Goal: Information Seeking & Learning: Check status

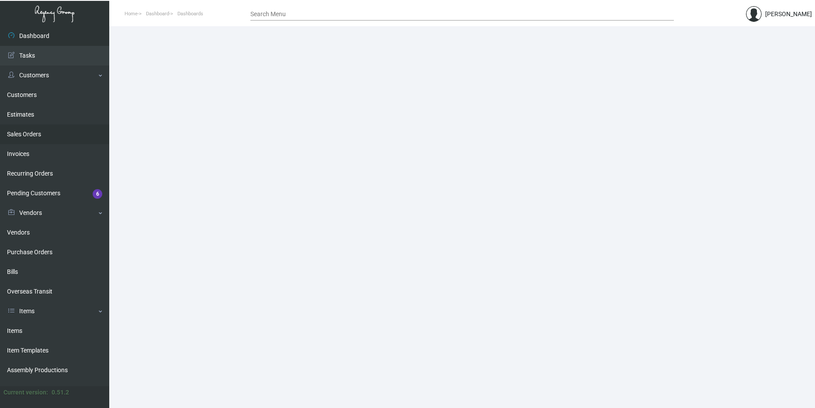
click at [47, 130] on link "Sales Orders" at bounding box center [54, 134] width 109 height 20
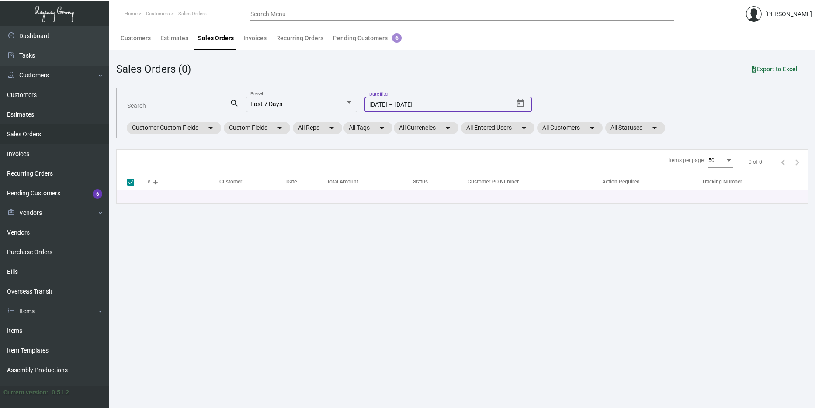
click at [383, 104] on input "[DATE]" at bounding box center [378, 104] width 18 height 7
click at [384, 104] on input "[DATE]" at bounding box center [378, 104] width 18 height 7
click at [521, 104] on icon "Open calendar" at bounding box center [519, 103] width 9 height 9
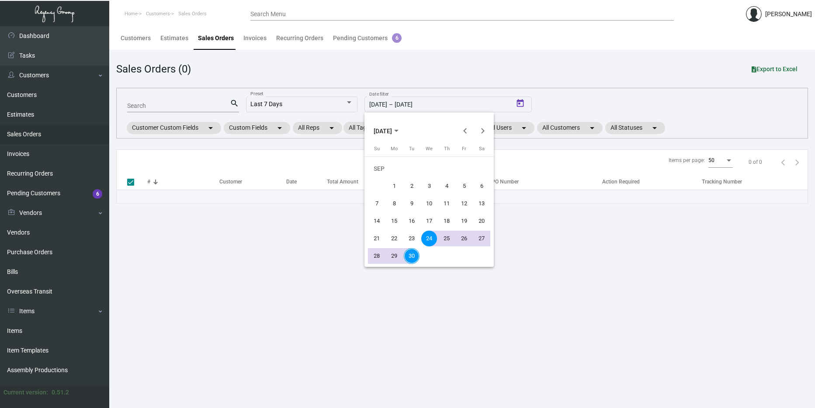
click at [398, 130] on polygon "Choose month and year" at bounding box center [396, 131] width 4 height 2
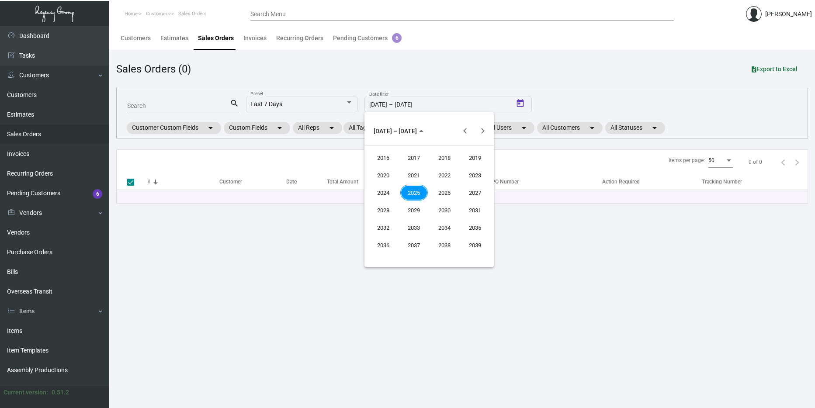
click at [388, 192] on div "2024" at bounding box center [384, 193] width 28 height 16
click at [387, 208] on div "SEP" at bounding box center [384, 210] width 28 height 16
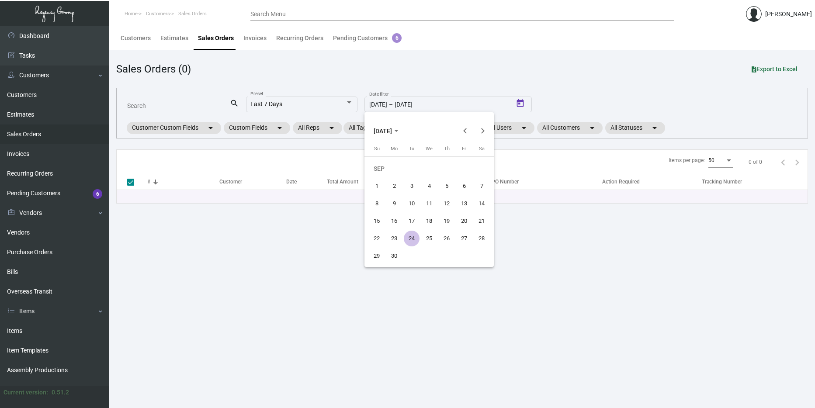
click at [378, 185] on div "1" at bounding box center [377, 186] width 16 height 16
type input "[DATE]"
click at [432, 100] on div at bounding box center [407, 204] width 815 height 408
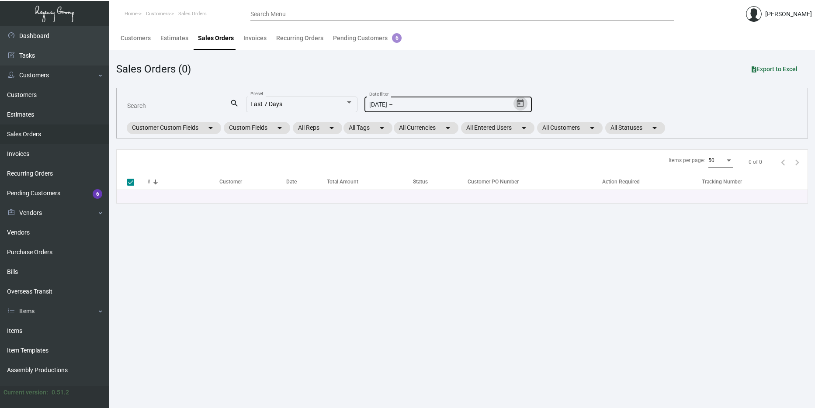
click at [522, 104] on icon "Open calendar" at bounding box center [519, 103] width 9 height 9
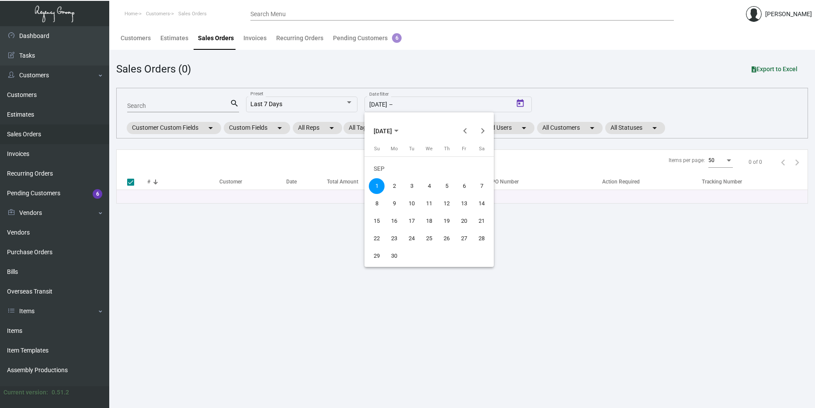
click at [398, 131] on span "[DATE]" at bounding box center [385, 130] width 25 height 7
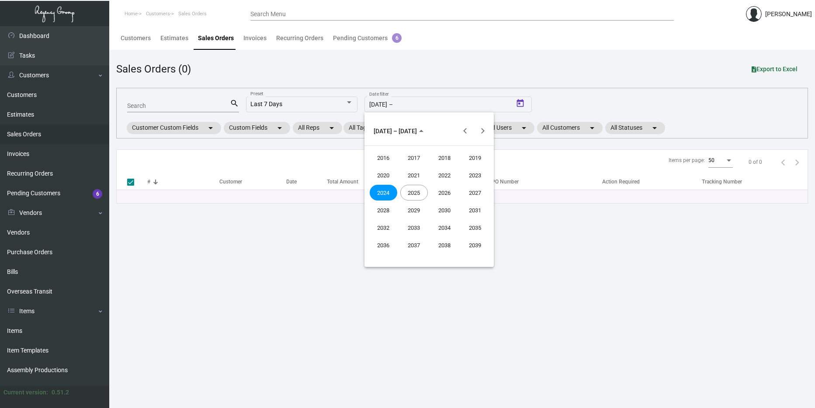
click at [413, 187] on div "2025" at bounding box center [414, 193] width 28 height 16
click at [384, 212] on div "SEP" at bounding box center [384, 210] width 28 height 16
click at [440, 236] on div "25" at bounding box center [447, 239] width 16 height 16
type input "[DATE]"
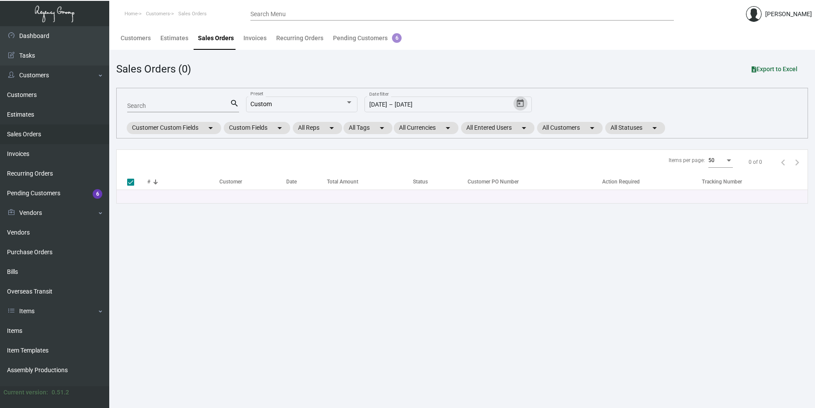
checkbox input "false"
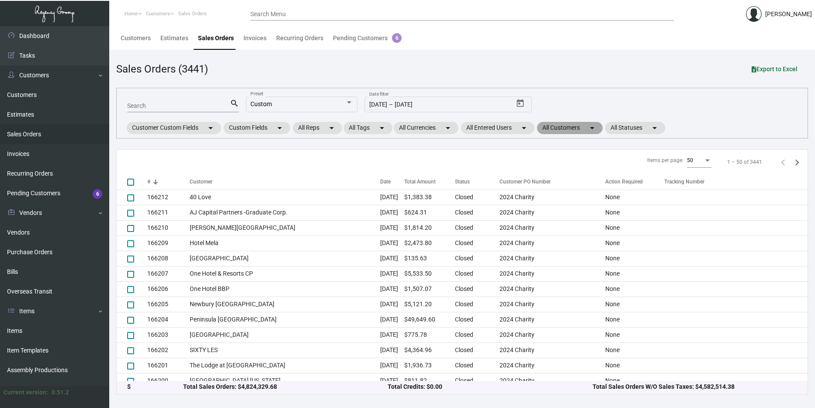
click at [585, 129] on mat-chip "All Customers arrow_drop_down" at bounding box center [570, 128] width 66 height 12
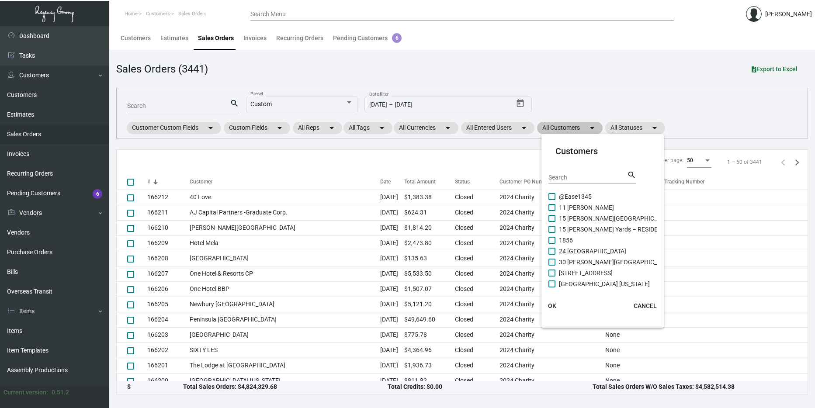
click at [585, 129] on div at bounding box center [407, 204] width 815 height 408
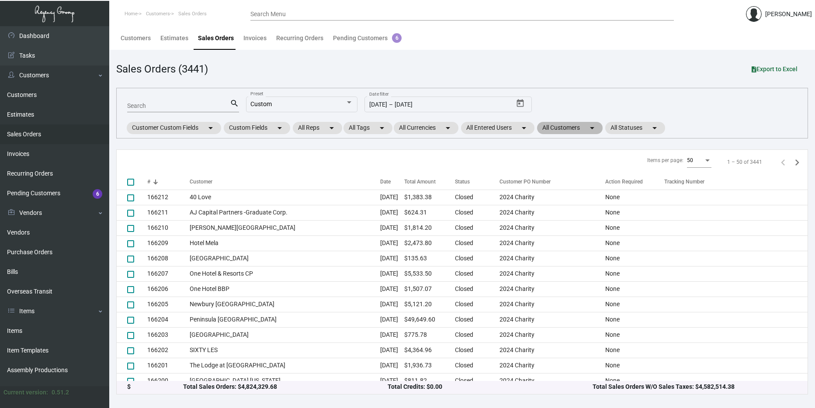
click at [585, 129] on mat-chip "All Customers arrow_drop_down" at bounding box center [570, 128] width 66 height 12
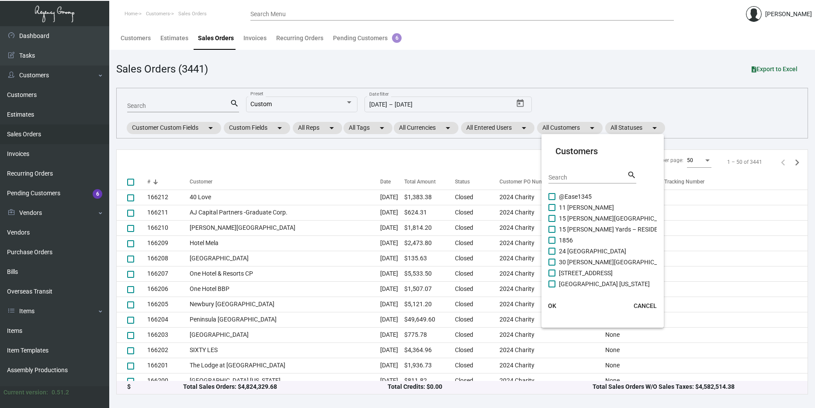
click at [570, 176] on input "Search" at bounding box center [587, 177] width 79 height 7
type input "Proper"
click at [570, 241] on span "Proper Austin" at bounding box center [577, 240] width 37 height 10
click at [552, 244] on input "Proper Austin" at bounding box center [551, 244] width 0 height 0
checkbox input "true"
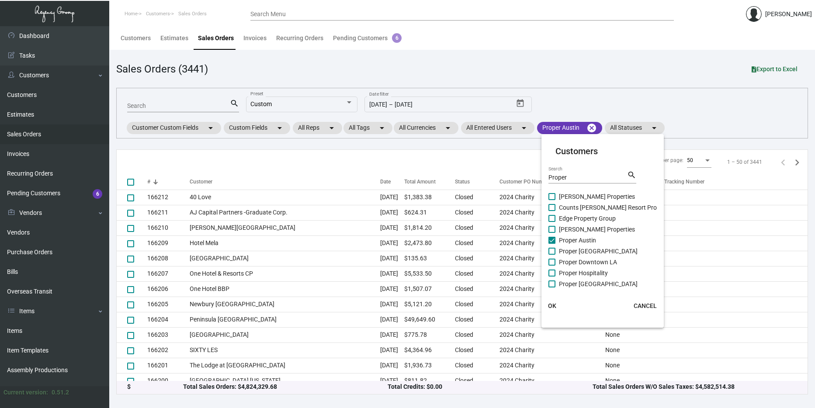
click at [574, 249] on span "Proper [GEOGRAPHIC_DATA]" at bounding box center [598, 251] width 79 height 10
click at [552, 255] on input "Proper [GEOGRAPHIC_DATA]" at bounding box center [551, 255] width 0 height 0
checkbox input "true"
click at [582, 262] on span "Proper Downtown LA" at bounding box center [588, 262] width 58 height 10
click at [552, 266] on input "Proper Downtown LA" at bounding box center [551, 266] width 0 height 0
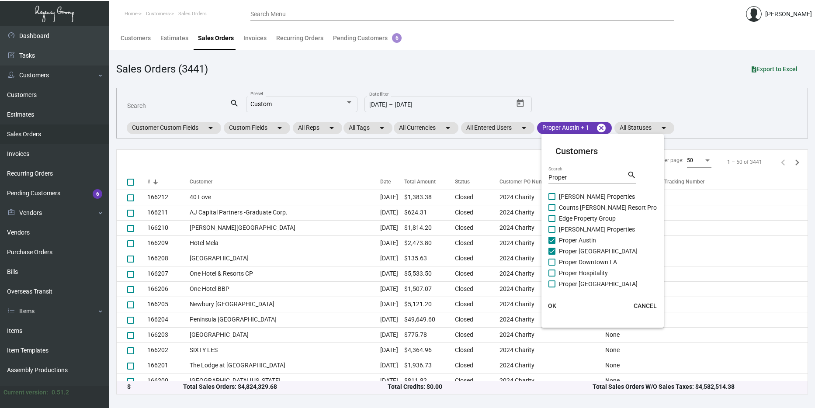
checkbox input "true"
click at [583, 271] on span "Proper Hospitality" at bounding box center [583, 273] width 49 height 10
click at [552, 277] on input "Proper Hospitality" at bounding box center [551, 277] width 0 height 0
click at [582, 277] on span "Proper Hospitality" at bounding box center [583, 273] width 49 height 10
click at [552, 277] on input "Proper Hospitality" at bounding box center [551, 277] width 0 height 0
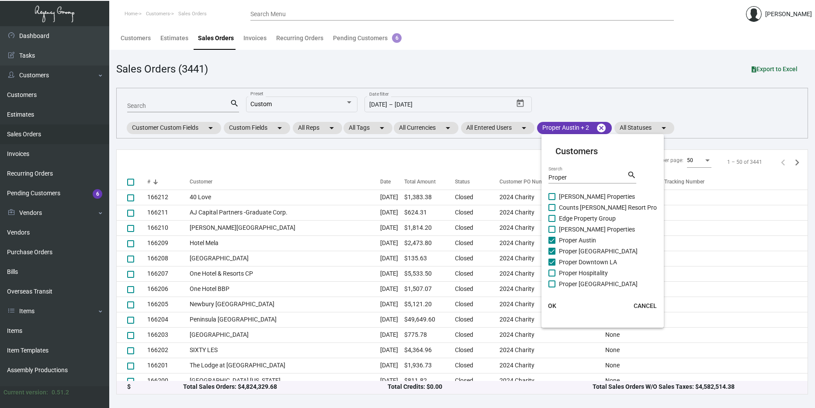
click at [583, 276] on span "Proper Hospitality" at bounding box center [583, 273] width 49 height 10
click at [552, 277] on input "Proper Hospitality" at bounding box center [551, 277] width 0 height 0
checkbox input "true"
click at [583, 281] on span "Proper [GEOGRAPHIC_DATA]" at bounding box center [598, 284] width 79 height 10
click at [552, 287] on input "Proper [GEOGRAPHIC_DATA]" at bounding box center [551, 287] width 0 height 0
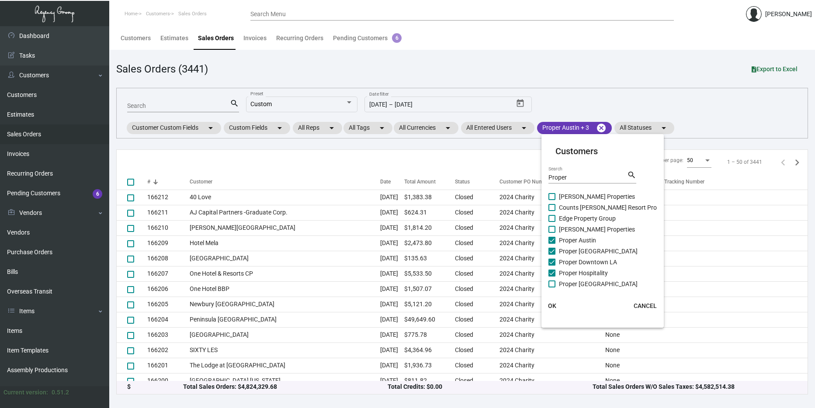
checkbox input "true"
click at [580, 269] on span "Proper [GEOGRAPHIC_DATA][PERSON_NAME]" at bounding box center [621, 271] width 125 height 10
click at [552, 274] on input "Proper [GEOGRAPHIC_DATA][PERSON_NAME]" at bounding box center [551, 274] width 0 height 0
checkbox input "true"
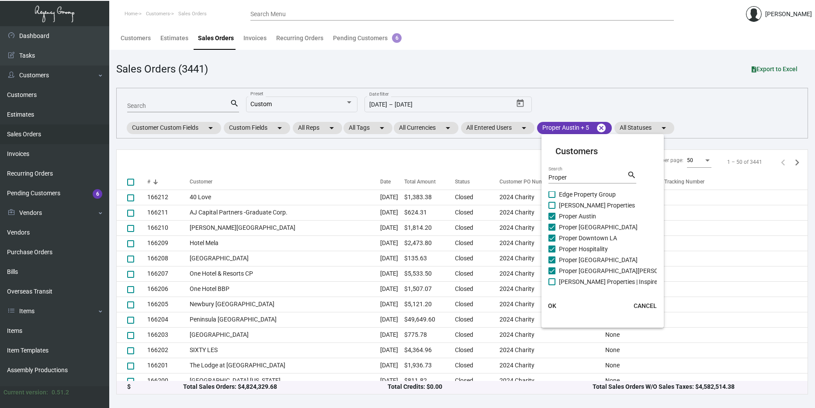
click at [551, 302] on span "OK" at bounding box center [552, 305] width 8 height 7
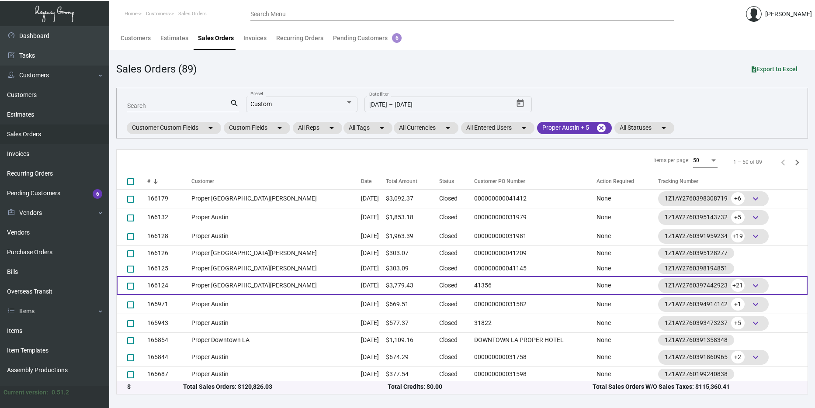
scroll to position [1, 0]
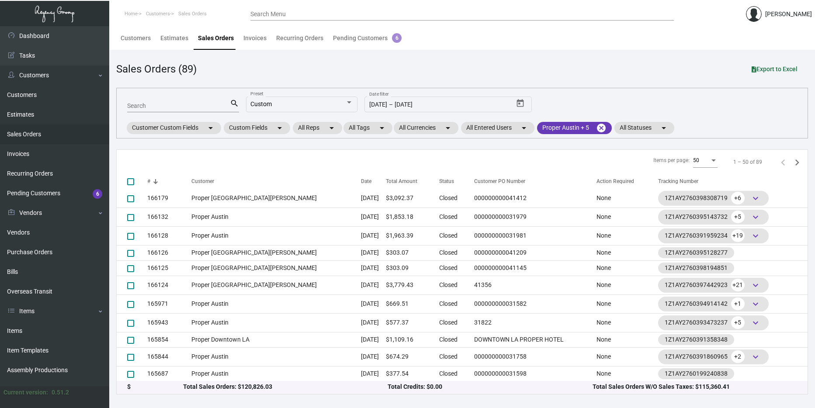
click at [753, 70] on icon at bounding box center [753, 69] width 5 height 6
click at [40, 339] on link "Items" at bounding box center [54, 331] width 109 height 20
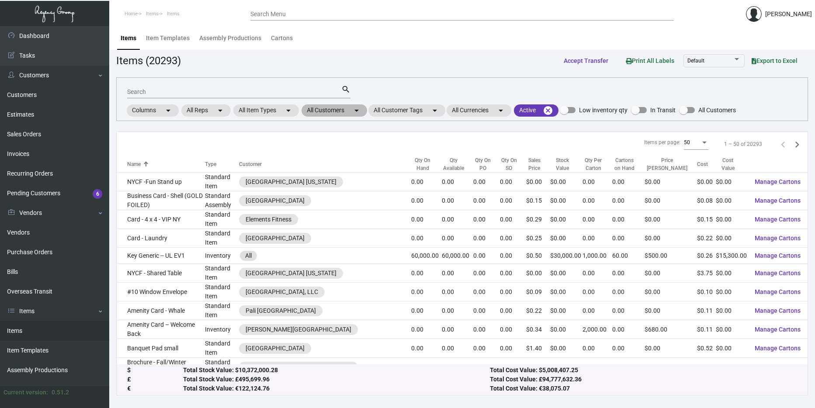
click at [336, 112] on mat-chip "All Customers arrow_drop_down" at bounding box center [334, 110] width 66 height 12
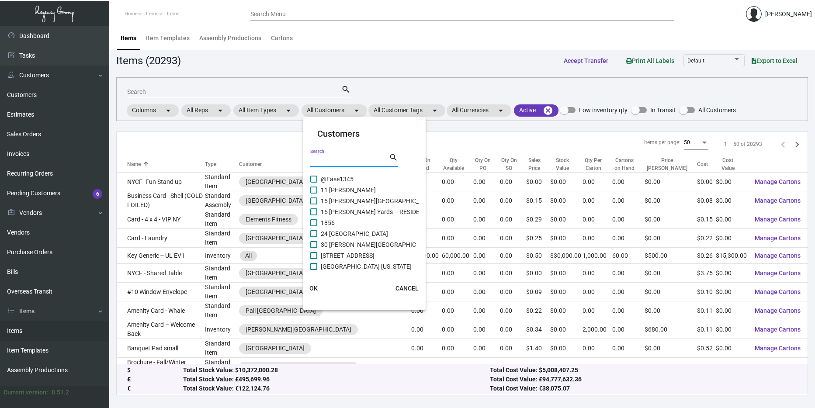
click at [338, 158] on input "Search" at bounding box center [349, 160] width 79 height 7
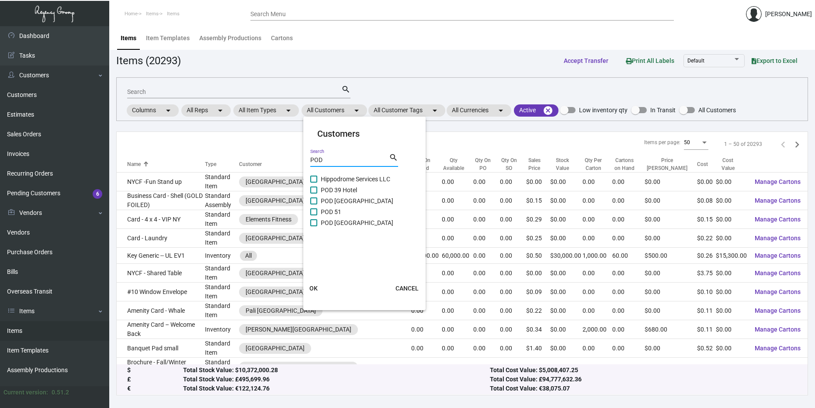
type input "POD"
click at [352, 220] on span "POD [GEOGRAPHIC_DATA]" at bounding box center [357, 223] width 73 height 10
click at [314, 226] on input "POD [GEOGRAPHIC_DATA]" at bounding box center [313, 226] width 0 height 0
checkbox input "true"
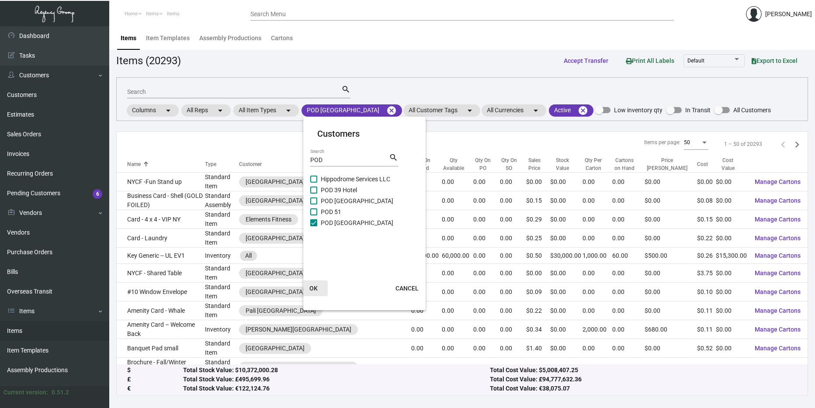
click at [314, 288] on span "OK" at bounding box center [313, 288] width 8 height 7
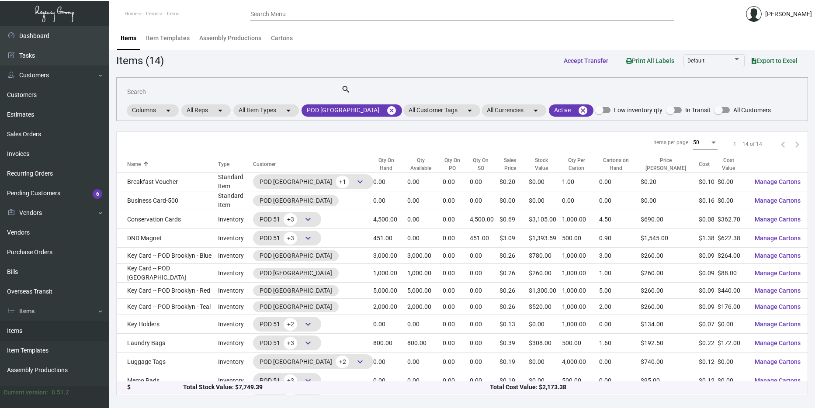
click at [225, 89] on input "Search" at bounding box center [234, 92] width 214 height 7
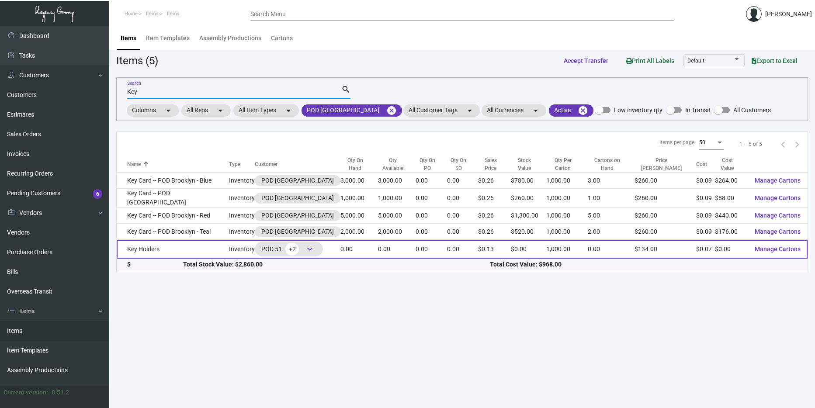
type input "Key"
click at [203, 245] on td "Key Holders" at bounding box center [173, 249] width 112 height 19
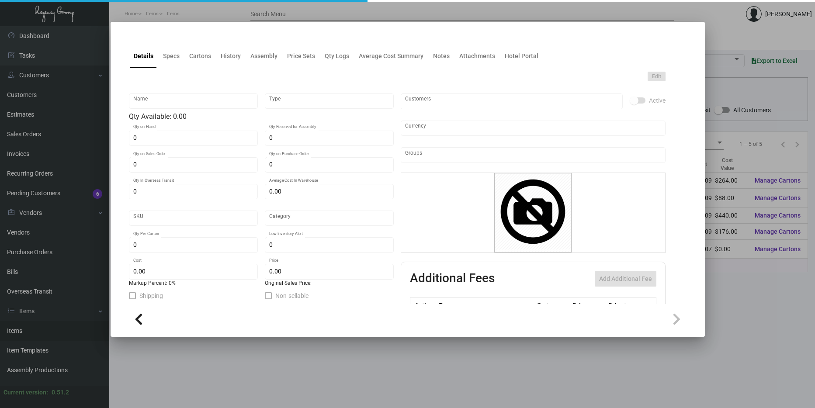
type input "Key Holders"
type input "Inventory"
type input "$ 0.0664"
type input "2615"
type input "Standard"
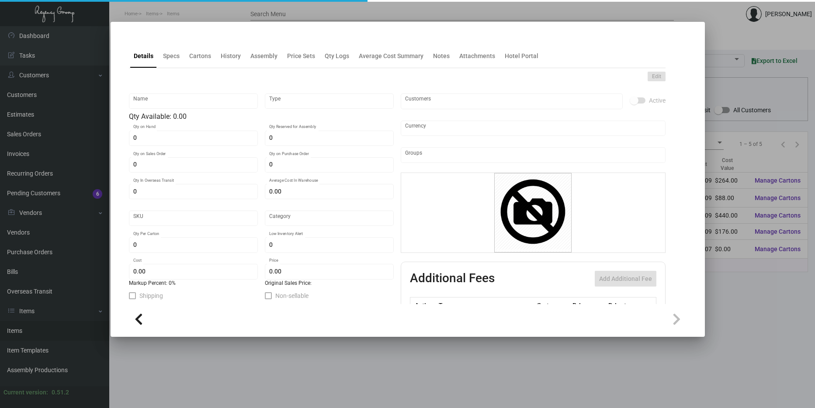
type input "1,000"
type input "$ 0.07372"
type input "$ 0.12"
type textarea "Key Holders: Size closed 2.5x3.5, #100 bright white wove cover stock, printing …"
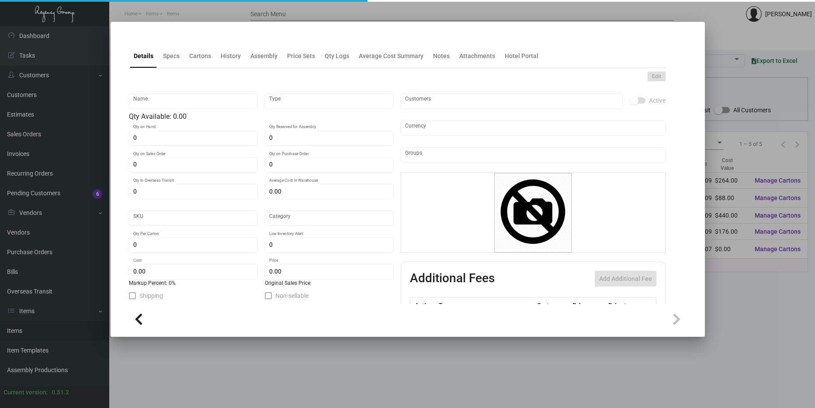
checkbox input "true"
type input "United States Dollar $"
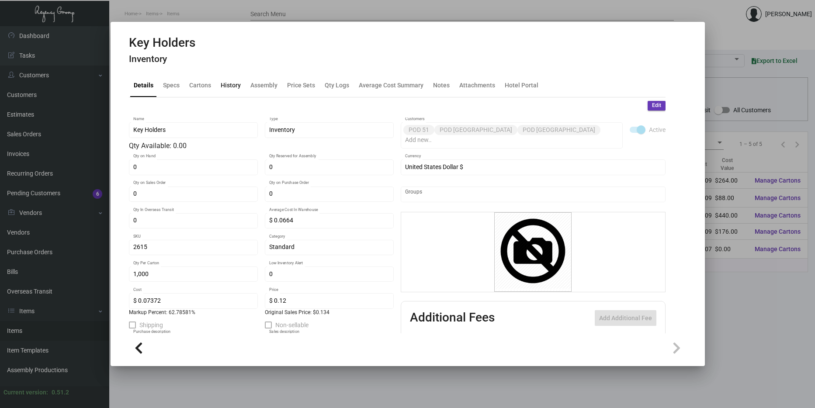
click at [235, 87] on div "History" at bounding box center [231, 84] width 20 height 9
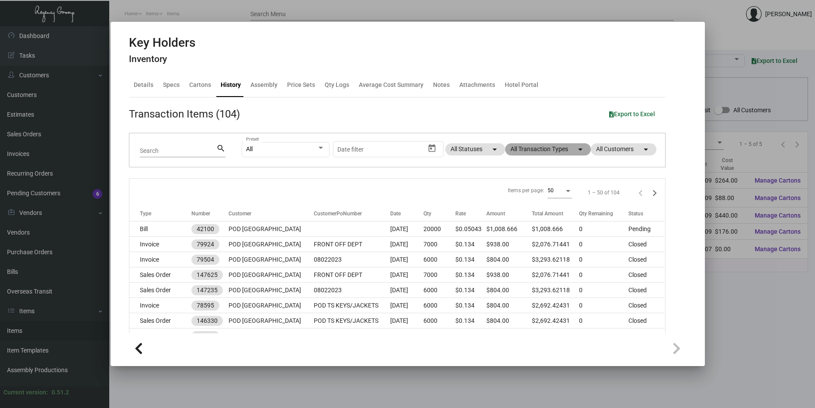
click at [520, 155] on mat-chip "All Transaction Types arrow_drop_down" at bounding box center [548, 149] width 86 height 12
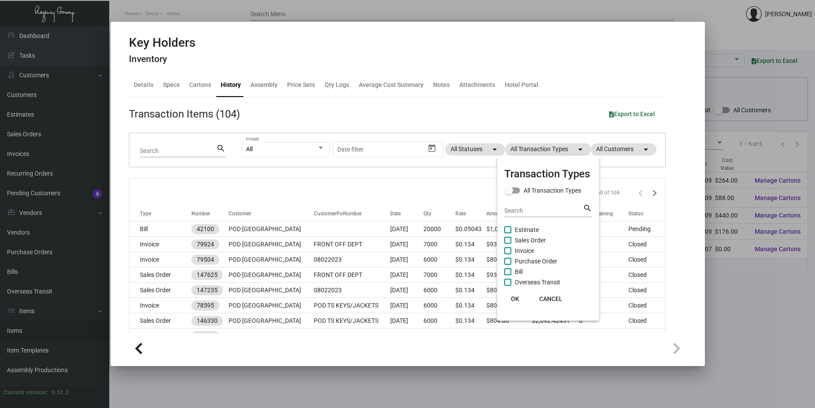
click at [517, 240] on span "Sales Order" at bounding box center [530, 240] width 31 height 10
click at [508, 244] on input "Sales Order" at bounding box center [507, 244] width 0 height 0
checkbox input "true"
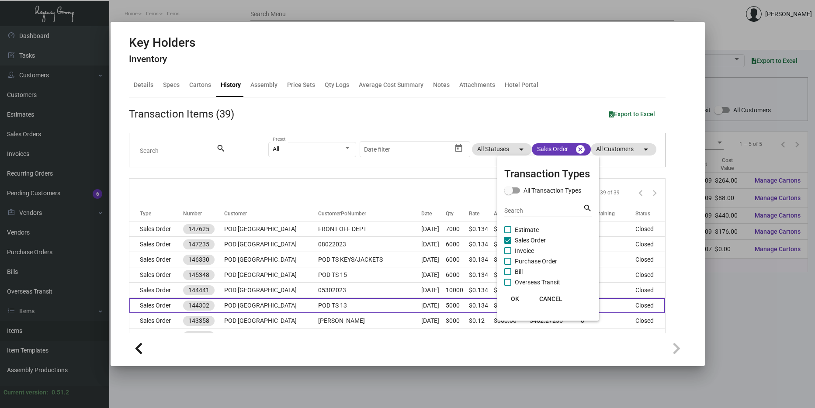
click at [515, 299] on span "OK" at bounding box center [515, 298] width 8 height 7
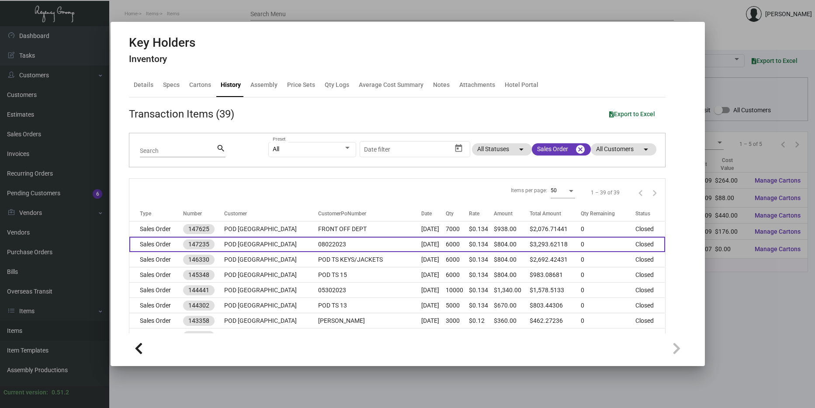
click at [242, 240] on td "POD [GEOGRAPHIC_DATA]" at bounding box center [271, 244] width 94 height 15
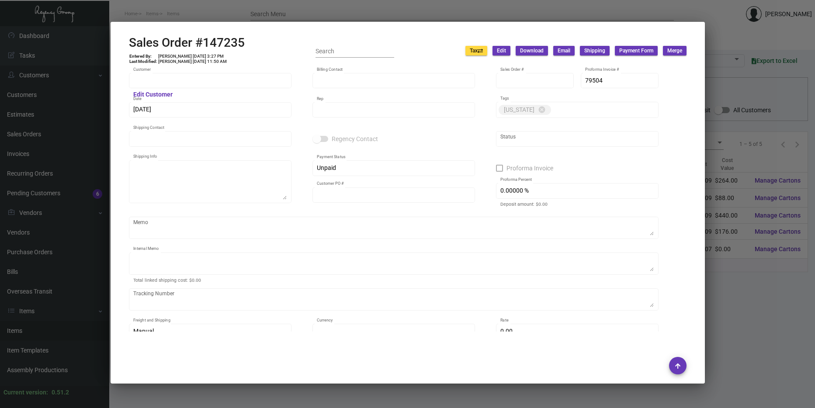
type input "POD [GEOGRAPHIC_DATA]"
type input "[PERSON_NAME]"
type input "147235"
type input "[DATE]"
type input "[PERSON_NAME]"
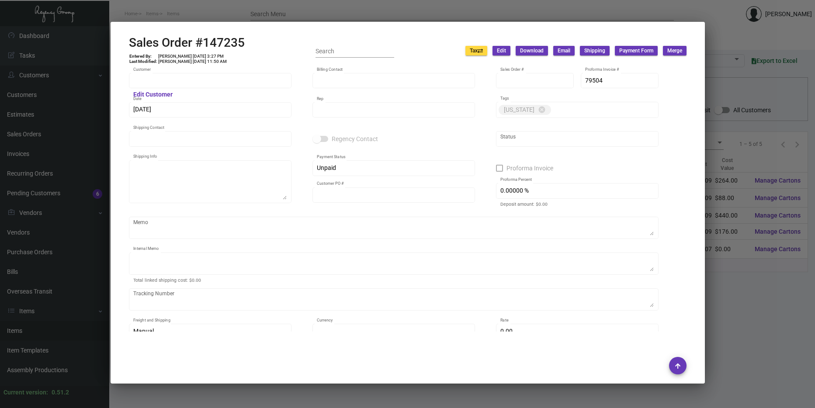
type input "[PERSON_NAME]"
type textarea "POD [GEOGRAPHIC_DATA] - [PERSON_NAME] [STREET_ADDRESS]"
type input "08022023"
type textarea "[PERSON_NAME] delivery 8/3"
type input "United States Dollar $"
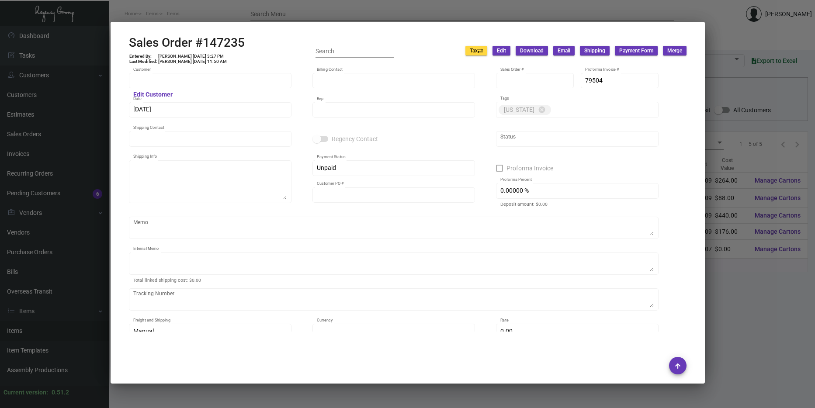
type input "$ 141.14"
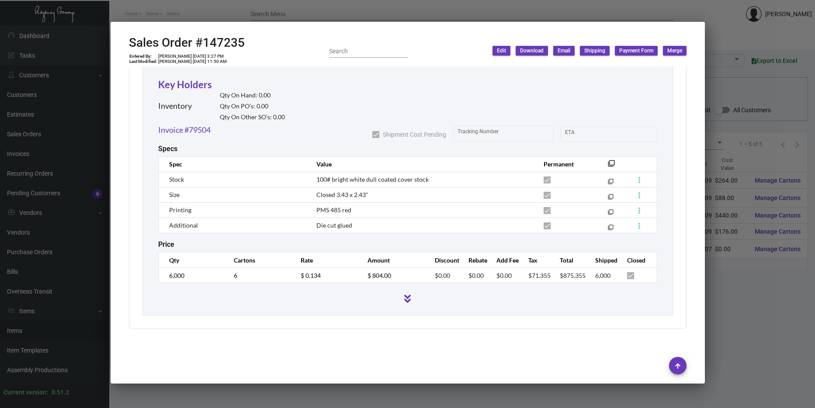
scroll to position [1551, 0]
